Goal: Task Accomplishment & Management: Use online tool/utility

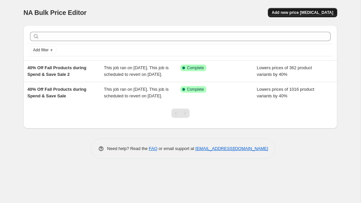
click at [300, 11] on span "Add new price [MEDICAL_DATA]" at bounding box center [302, 12] width 61 height 5
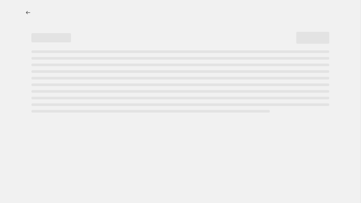
select select "percentage"
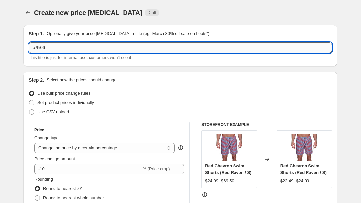
click at [42, 46] on input "o %06" at bounding box center [180, 47] width 303 height 11
type input "0"
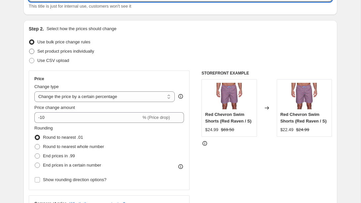
scroll to position [55, 0]
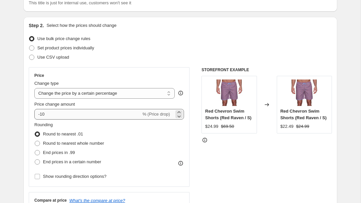
type input "60% off New Fall Arricals"
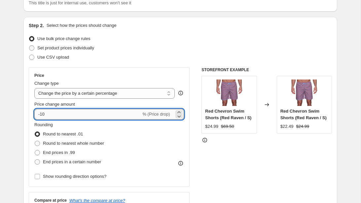
click at [77, 115] on input "-10" at bounding box center [87, 114] width 107 height 11
type input "-1"
click at [180, 117] on icon at bounding box center [179, 116] width 7 height 7
click at [181, 111] on icon at bounding box center [179, 112] width 7 height 7
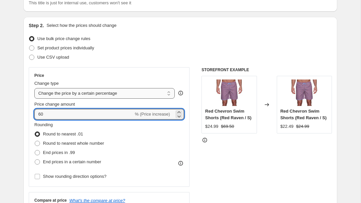
click at [167, 94] on select "Change the price to a certain amount Change the price by a certain amount Chang…" at bounding box center [104, 93] width 140 height 11
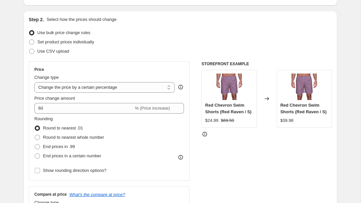
scroll to position [63, 0]
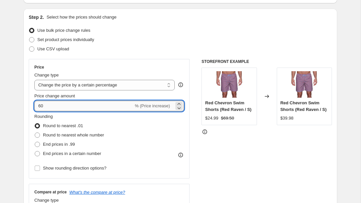
click at [38, 104] on input "60" at bounding box center [83, 105] width 99 height 11
type input "-60"
click at [216, 153] on div "STOREFRONT EXAMPLE Red Chevron Swim Shorts (Red Raven / S) $24.99 $69.50 Change…" at bounding box center [267, 140] width 131 height 162
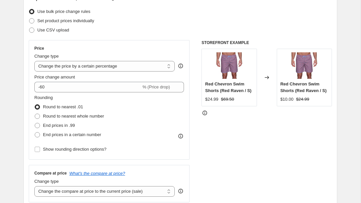
scroll to position [83, 0]
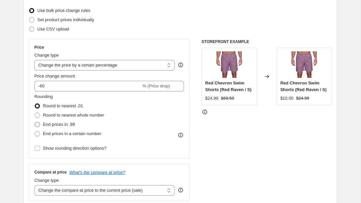
click at [72, 126] on span "End prices in .99" at bounding box center [59, 124] width 32 height 5
click at [35, 122] on input "End prices in .99" at bounding box center [35, 122] width 0 height 0
radio input "true"
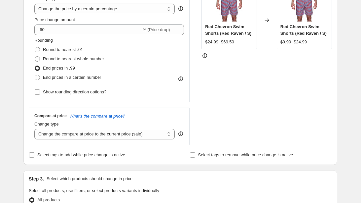
scroll to position [141, 0]
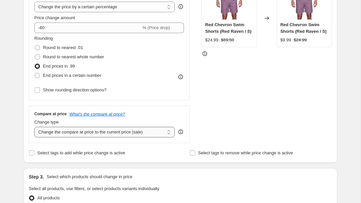
click at [79, 134] on select "Change the compare at price to the current price (sale) Change the compare at p…" at bounding box center [104, 132] width 140 height 11
select select "no_change"
click at [34, 127] on select "Change the compare at price to the current price (sale) Change the compare at p…" at bounding box center [104, 132] width 140 height 11
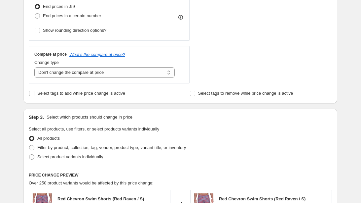
scroll to position [217, 0]
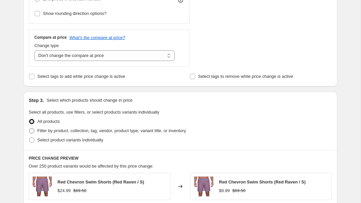
click at [127, 133] on span "Filter by product, collection, tag, vendor, product type, variant title, or inv…" at bounding box center [111, 130] width 149 height 7
click at [29, 128] on input "Filter by product, collection, tag, vendor, product type, variant title, or inv…" at bounding box center [29, 128] width 0 height 0
radio input "true"
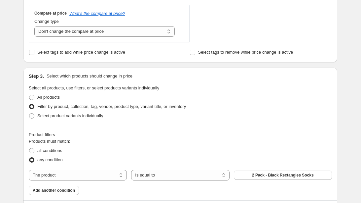
scroll to position [270, 0]
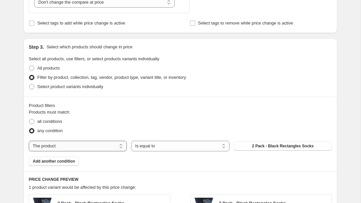
click at [113, 146] on select "The product The product's collection The product's tag The product's vendor The…" at bounding box center [78, 145] width 98 height 11
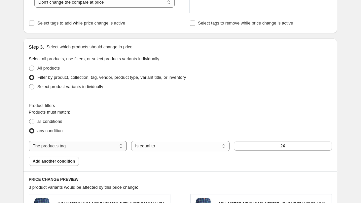
click at [114, 146] on select "The product The product's collection The product's tag The product's vendor The…" at bounding box center [78, 145] width 98 height 11
select select "collection"
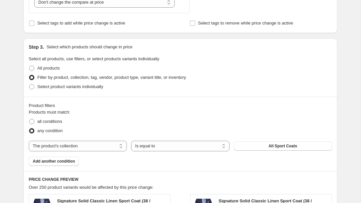
click at [271, 145] on span "All Sport Coats" at bounding box center [283, 145] width 29 height 5
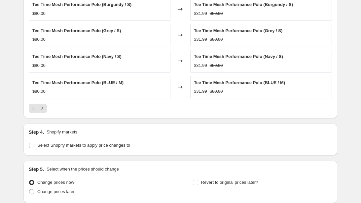
scroll to position [433, 0]
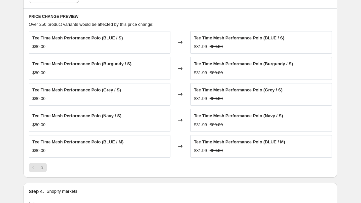
click at [47, 116] on span "Tee Time Mesh Performance Polo (Navy / S)" at bounding box center [76, 115] width 89 height 5
click at [45, 169] on icon "Next" at bounding box center [42, 167] width 7 height 7
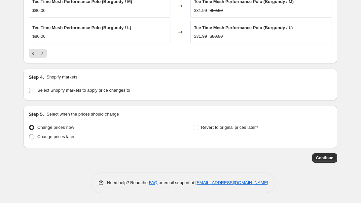
scroll to position [518, 0]
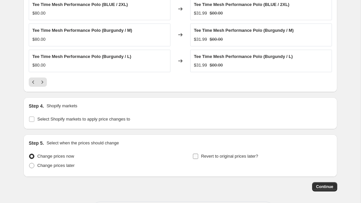
click at [233, 157] on span "Revert to original prices later?" at bounding box center [229, 155] width 57 height 5
click at [198, 157] on input "Revert to original prices later?" at bounding box center [195, 155] width 5 height 5
checkbox input "true"
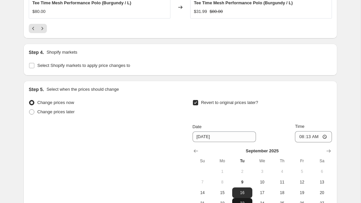
scroll to position [612, 0]
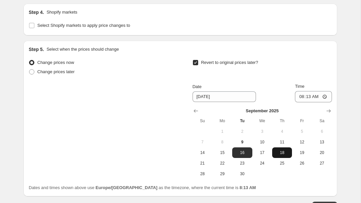
click at [283, 154] on span "18" at bounding box center [282, 152] width 15 height 5
type input "[DATE]"
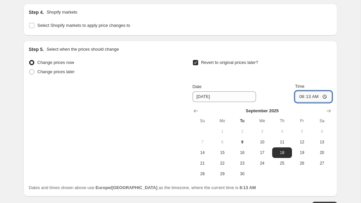
click at [299, 97] on input "08:13" at bounding box center [313, 96] width 37 height 11
type input "03:00"
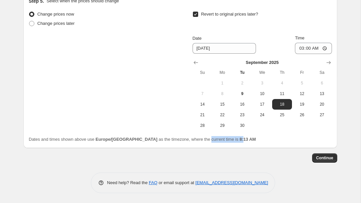
drag, startPoint x: 185, startPoint y: 141, endPoint x: 219, endPoint y: 141, distance: 34.4
click at [219, 141] on span "Dates and times shown above use Europe/[GEOGRAPHIC_DATA] as the timezone, where…" at bounding box center [142, 139] width 227 height 5
click at [240, 141] on b "8:13 AM" at bounding box center [248, 139] width 16 height 5
click at [281, 91] on span "11" at bounding box center [282, 93] width 15 height 5
type input "[DATE]"
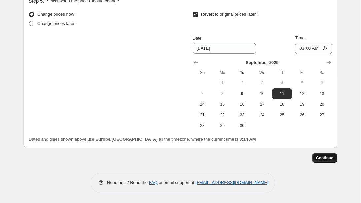
click at [321, 157] on span "Continue" at bounding box center [324, 157] width 17 height 5
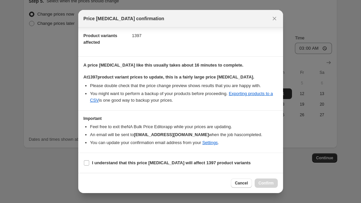
scroll to position [0, 0]
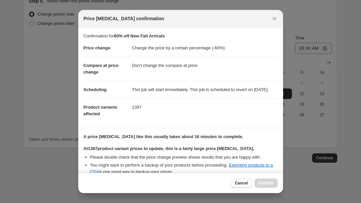
click at [235, 180] on button "Cancel" at bounding box center [241, 182] width 21 height 9
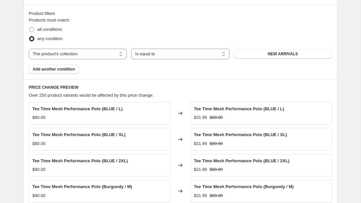
scroll to position [363, 0]
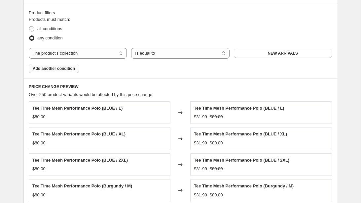
click at [62, 65] on button "Add another condition" at bounding box center [54, 68] width 50 height 9
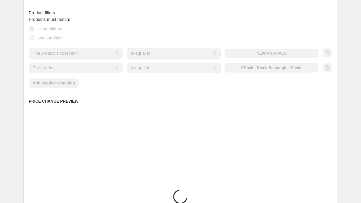
click at [114, 68] on select "The product The product's collection The product's tag The product's vendor The…" at bounding box center [76, 67] width 94 height 11
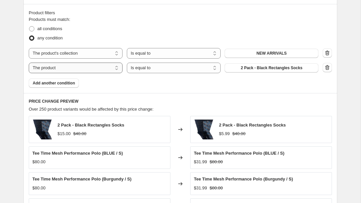
select select "product_status"
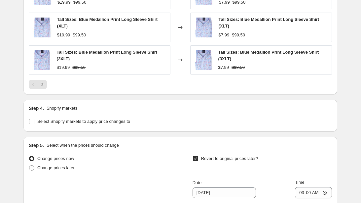
scroll to position [705, 0]
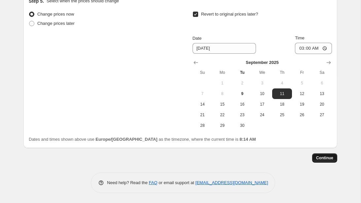
click at [333, 161] on button "Continue" at bounding box center [324, 157] width 25 height 9
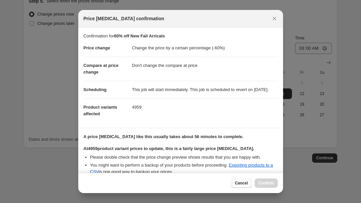
click at [243, 182] on span "Cancel" at bounding box center [241, 182] width 13 height 5
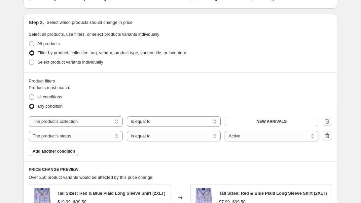
scroll to position [334, 0]
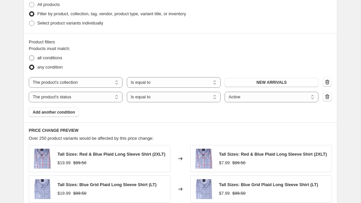
click at [58, 58] on span "all conditions" at bounding box center [49, 57] width 25 height 5
click at [29, 56] on input "all conditions" at bounding box center [29, 55] width 0 height 0
radio input "true"
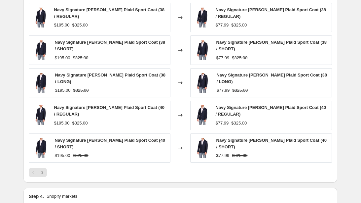
scroll to position [694, 0]
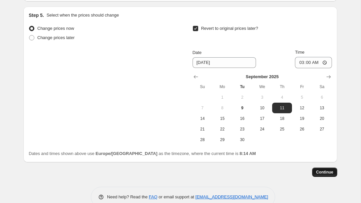
click at [328, 168] on button "Continue" at bounding box center [324, 171] width 25 height 9
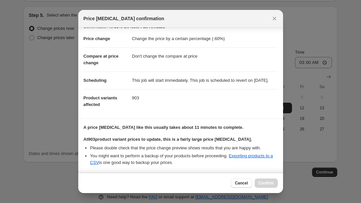
scroll to position [78, 0]
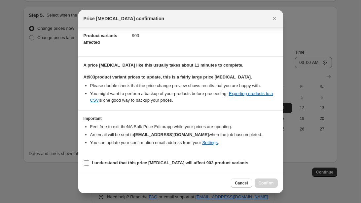
click at [186, 167] on label "I understand that this price [MEDICAL_DATA] will affect 903 product variants" at bounding box center [166, 162] width 165 height 9
click at [89, 165] on input "I understand that this price [MEDICAL_DATA] will affect 903 product variants" at bounding box center [86, 162] width 5 height 5
checkbox input "true"
click at [293, 163] on div at bounding box center [180, 101] width 361 height 203
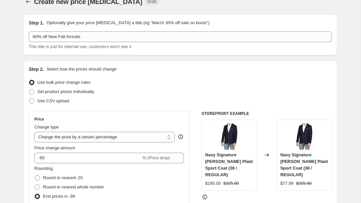
scroll to position [10, 0]
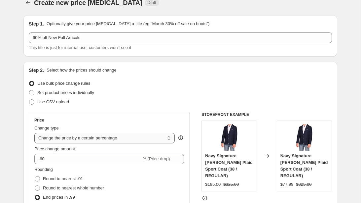
click at [129, 136] on select "Change the price to a certain amount Change the price by a certain amount Chang…" at bounding box center [104, 138] width 140 height 11
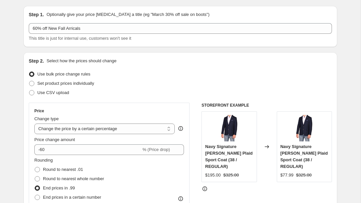
scroll to position [0, 0]
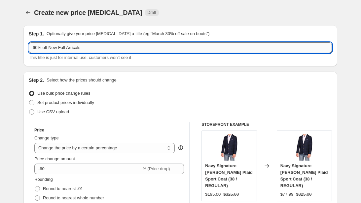
click at [78, 49] on input "60% off New Fall Arricals" at bounding box center [180, 47] width 303 height 11
type input "60% off New Fall Arrivals"
click at [113, 88] on div "Step 2. Select how the prices should change Use bulk price change rules Set pro…" at bounding box center [180, 187] width 303 height 221
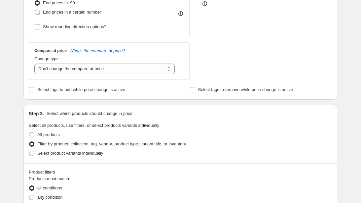
scroll to position [271, 0]
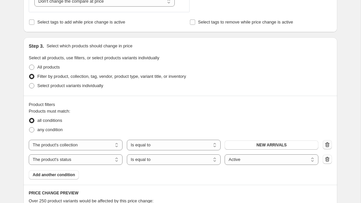
click at [328, 144] on icon "button" at bounding box center [327, 144] width 7 height 7
select select "product_status"
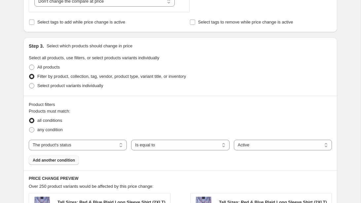
click at [47, 160] on span "Add another condition" at bounding box center [54, 159] width 42 height 5
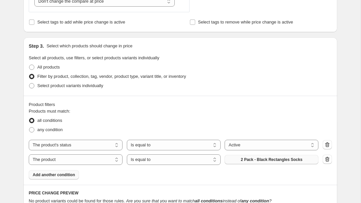
click at [247, 157] on span "2 Pack - Black Rectangles Socks" at bounding box center [272, 159] width 62 height 5
click at [134, 160] on select "Is equal to Is not equal to" at bounding box center [174, 159] width 94 height 11
click at [93, 158] on select "The product The product's collection The product's tag The product's vendor The…" at bounding box center [76, 159] width 94 height 11
select select "collection"
click at [266, 158] on span "All Sport Coats" at bounding box center [272, 159] width 29 height 5
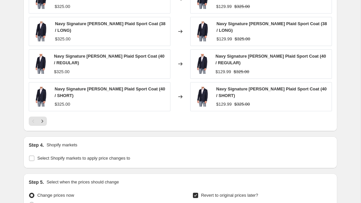
scroll to position [548, 0]
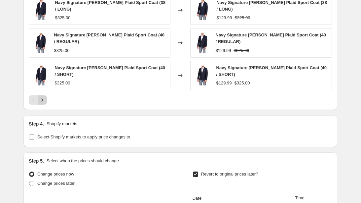
click at [43, 97] on icon "Next" at bounding box center [42, 100] width 7 height 7
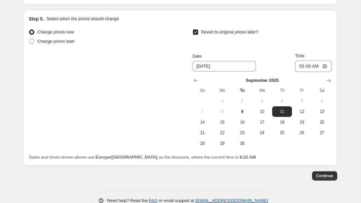
scroll to position [693, 0]
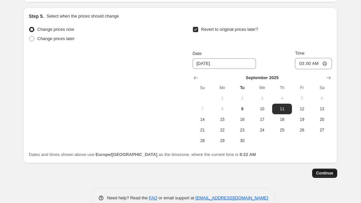
click at [327, 170] on span "Continue" at bounding box center [324, 172] width 17 height 5
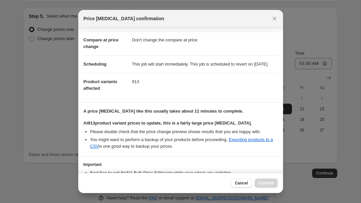
scroll to position [26, 0]
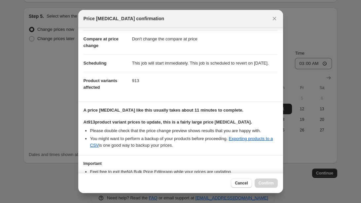
click at [301, 40] on div at bounding box center [180, 101] width 361 height 203
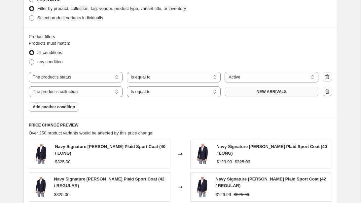
scroll to position [305, 0]
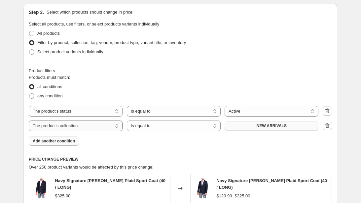
click at [90, 127] on select "The product The product's collection The product's tag The product's vendor The…" at bounding box center [76, 125] width 94 height 11
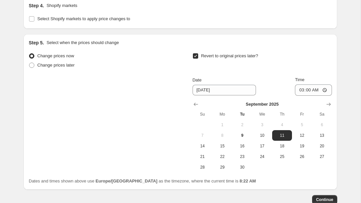
scroll to position [701, 0]
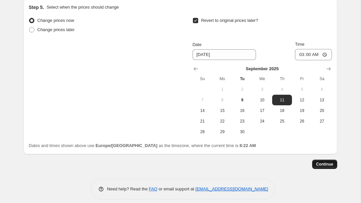
click at [319, 161] on span "Continue" at bounding box center [324, 163] width 17 height 5
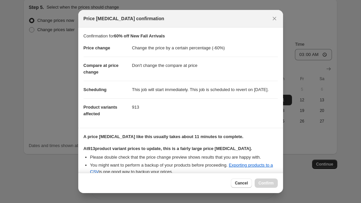
scroll to position [78, 0]
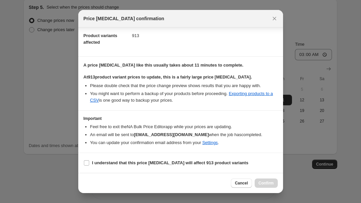
click at [124, 168] on section "I understand that this price [MEDICAL_DATA] will affect 913 product variants" at bounding box center [180, 163] width 205 height 20
click at [128, 166] on span "I understand that this price [MEDICAL_DATA] will affect 913 product variants" at bounding box center [170, 162] width 156 height 7
click at [89, 165] on input "I understand that this price [MEDICAL_DATA] will affect 913 product variants" at bounding box center [86, 162] width 5 height 5
checkbox input "true"
click at [266, 181] on span "Confirm" at bounding box center [266, 182] width 15 height 5
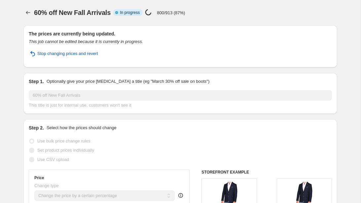
select select "percentage"
select select "no_change"
select select "product_status"
select select "collection"
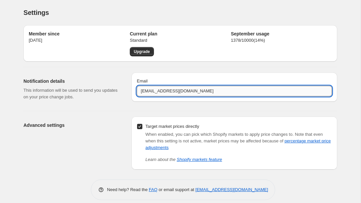
click at [162, 92] on input "[EMAIL_ADDRESS][DOMAIN_NAME]" at bounding box center [234, 91] width 195 height 11
type input "[EMAIL_ADDRESS][DOMAIN_NAME]"
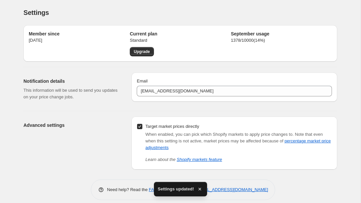
scroll to position [7, 0]
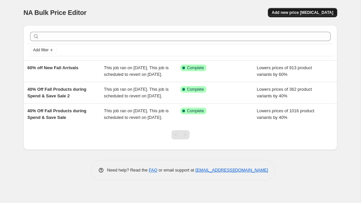
click at [317, 11] on span "Add new price change job" at bounding box center [302, 12] width 61 height 5
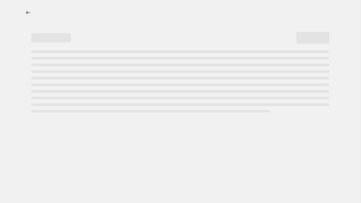
select select "percentage"
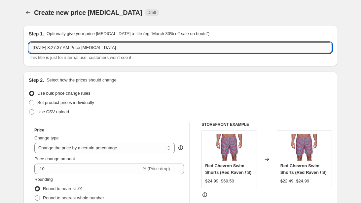
click at [122, 42] on input "Sep 9, 2025, 8:27:37 AM Price change job" at bounding box center [180, 47] width 303 height 11
click at [120, 48] on input "60 9, 2025, 8:27:37 AM Price change job" at bounding box center [180, 47] width 303 height 11
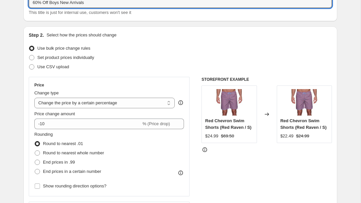
scroll to position [50, 0]
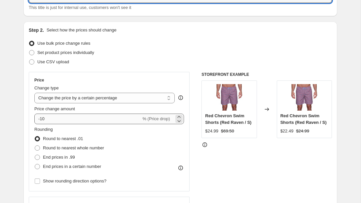
type input "60% Off Boys New Arrivals"
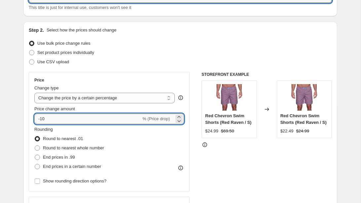
click at [46, 118] on input "-10" at bounding box center [87, 118] width 107 height 11
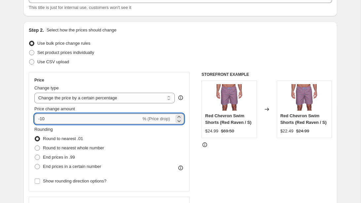
type input "-1"
type input "-60"
click at [66, 160] on span "End prices in .99" at bounding box center [59, 157] width 32 height 7
click at [35, 155] on input "End prices in .99" at bounding box center [35, 154] width 0 height 0
radio input "true"
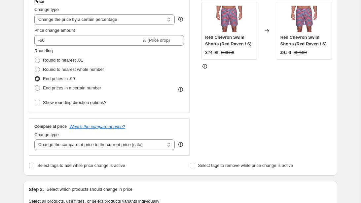
scroll to position [141, 0]
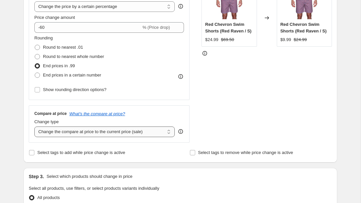
click at [77, 129] on select "Change the compare at price to the current price (sale) Change the compare at p…" at bounding box center [104, 131] width 140 height 11
select select "no_change"
click at [34, 126] on select "Change the compare at price to the current price (sale) Change the compare at p…" at bounding box center [104, 131] width 140 height 11
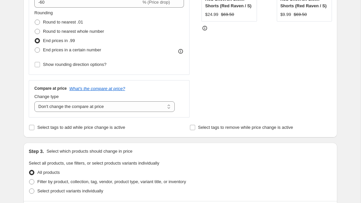
scroll to position [246, 0]
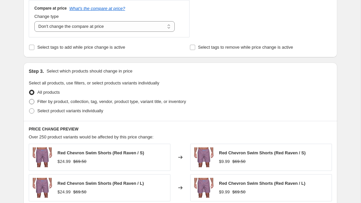
click at [92, 103] on span "Filter by product, collection, tag, vendor, product type, variant title, or inv…" at bounding box center [111, 101] width 149 height 5
click at [29, 99] on input "Filter by product, collection, tag, vendor, product type, variant title, or inv…" at bounding box center [29, 99] width 0 height 0
radio input "true"
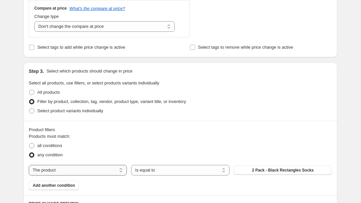
click at [100, 173] on select "The product The product's collection The product's tag The product's vendor The…" at bounding box center [78, 170] width 98 height 11
click at [165, 170] on select "Is equal to Is not equal to" at bounding box center [180, 170] width 98 height 11
click at [87, 171] on select "The product The product's collection The product's tag The product's vendor The…" at bounding box center [78, 170] width 98 height 11
select select "collection"
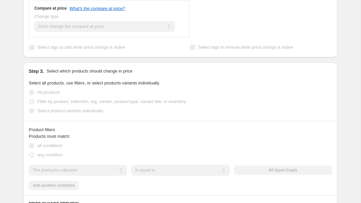
click at [275, 170] on div "The product The product's collection The product's tag The product's vendor The…" at bounding box center [180, 170] width 303 height 11
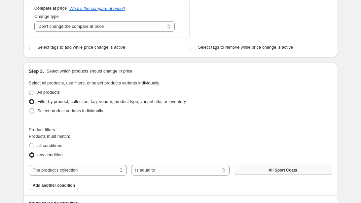
click at [289, 169] on span "All Sport Coats" at bounding box center [283, 169] width 29 height 5
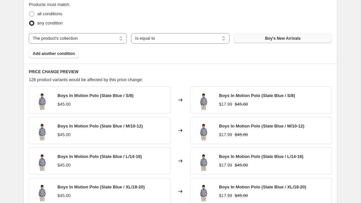
scroll to position [381, 0]
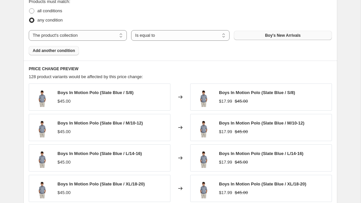
click at [54, 48] on span "Add another condition" at bounding box center [54, 50] width 42 height 5
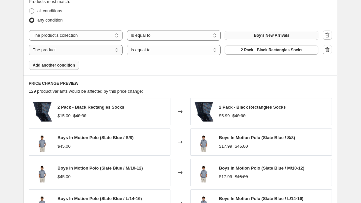
click at [116, 55] on select "The product The product's collection The product's tag The product's vendor The…" at bounding box center [76, 50] width 94 height 11
select select "product_status"
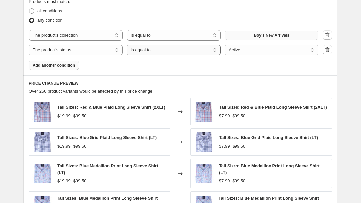
click at [151, 50] on select "Is equal to Is not equal to" at bounding box center [174, 50] width 94 height 11
click at [57, 11] on span "all conditions" at bounding box center [49, 10] width 25 height 5
click at [29, 9] on input "all conditions" at bounding box center [29, 8] width 0 height 0
radio input "true"
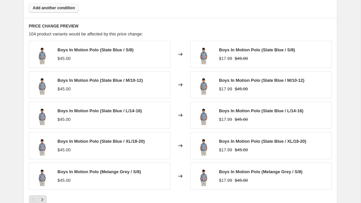
scroll to position [584, 0]
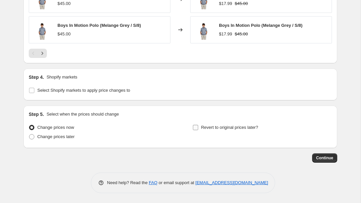
click at [250, 125] on span "Revert to original prices later?" at bounding box center [229, 127] width 57 height 5
click at [198, 125] on input "Revert to original prices later?" at bounding box center [195, 127] width 5 height 5
checkbox input "true"
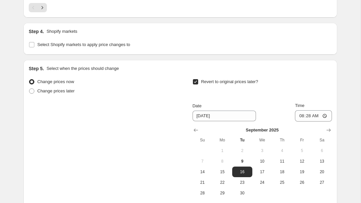
scroll to position [635, 0]
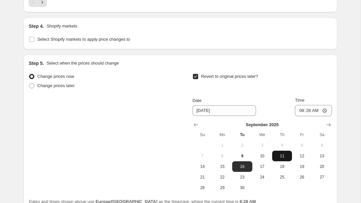
click at [281, 154] on span "11" at bounding box center [282, 155] width 15 height 5
type input "[DATE]"
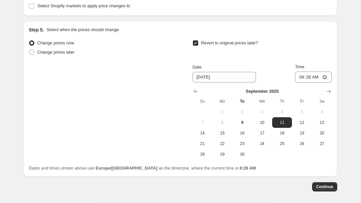
scroll to position [673, 0]
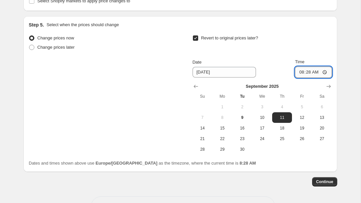
click at [303, 72] on input "08:28" at bounding box center [313, 71] width 37 height 11
type input "03:00"
click at [324, 181] on span "Continue" at bounding box center [324, 181] width 17 height 5
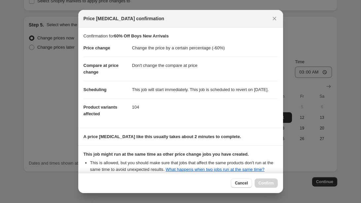
scroll to position [89, 0]
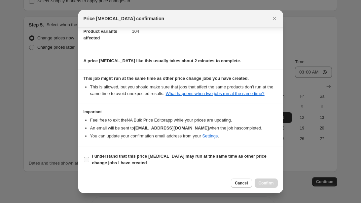
click at [218, 158] on b "I understand that this price change job may run at the same time as other price…" at bounding box center [179, 159] width 175 height 12
click at [89, 158] on input "I understand that this price change job may run at the same time as other price…" at bounding box center [86, 159] width 5 height 5
checkbox input "true"
drag, startPoint x: 273, startPoint y: 182, endPoint x: 278, endPoint y: 191, distance: 10.5
click at [278, 191] on div "Cancel Confirm" at bounding box center [180, 183] width 205 height 20
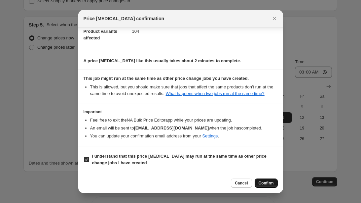
click at [267, 183] on span "Confirm" at bounding box center [266, 182] width 15 height 5
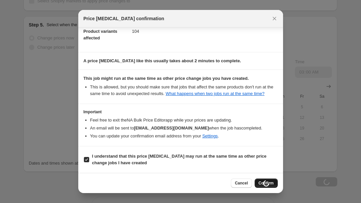
scroll to position [673, 0]
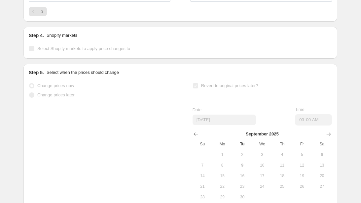
select select "percentage"
select select "no_change"
select select "collection"
select select "product_status"
